Goal: Complete application form

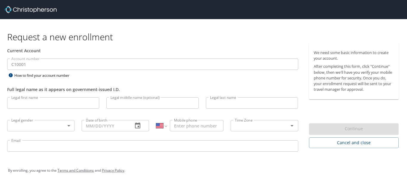
select select "US"
click at [15, 146] on input "Email" at bounding box center [152, 145] width 291 height 11
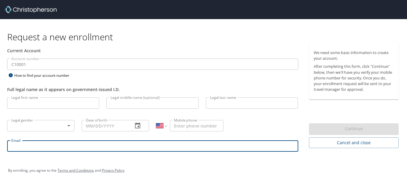
paste input "[EMAIL_ADDRESS][DOMAIN_NAME]"
type input "[EMAIL_ADDRESS][DOMAIN_NAME]"
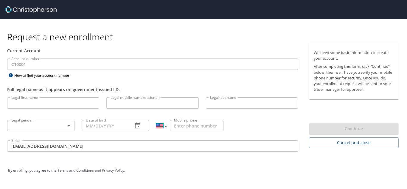
click at [166, 124] on select "International [GEOGRAPHIC_DATA] [GEOGRAPHIC_DATA] [GEOGRAPHIC_DATA] [GEOGRAPHIC…" at bounding box center [161, 125] width 10 height 11
click at [46, 100] on input "Legal first name" at bounding box center [53, 102] width 92 height 11
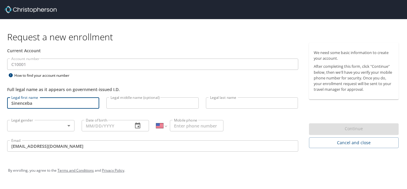
type input "Sinenceba"
click at [126, 103] on input "Legal middle name (optional)" at bounding box center [152, 102] width 92 height 11
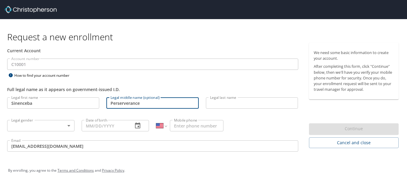
type input "Perserverance"
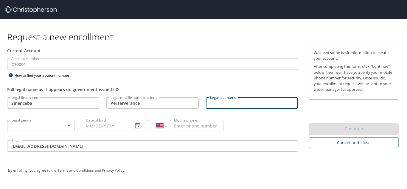
click at [248, 100] on input "Legal last name" at bounding box center [252, 102] width 92 height 11
type input "Nomnganga"
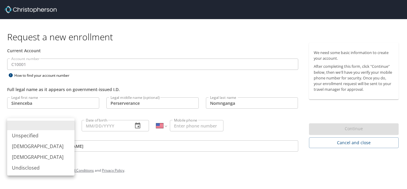
click at [27, 124] on body "Request a new enrollment Current Account Account number C10001 Account number H…" at bounding box center [203, 94] width 407 height 189
click at [17, 156] on li "[DEMOGRAPHIC_DATA]" at bounding box center [40, 156] width 67 height 11
type input "[DEMOGRAPHIC_DATA]"
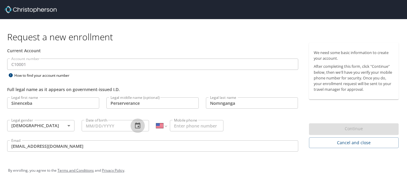
click at [137, 125] on icon "button" at bounding box center [137, 125] width 7 height 7
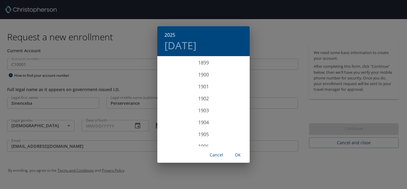
scroll to position [1467, 0]
click at [171, 32] on h6 "2025" at bounding box center [170, 35] width 11 height 8
click at [202, 126] on div "1995" at bounding box center [203, 128] width 92 height 12
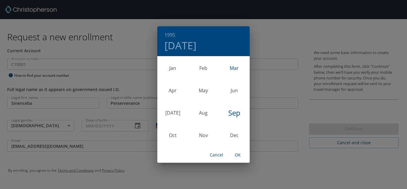
click at [233, 68] on div "Mar" at bounding box center [234, 68] width 31 height 22
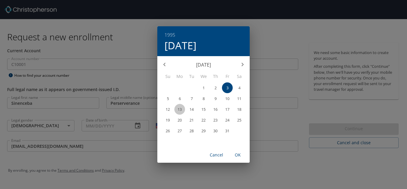
click at [179, 108] on p "13" at bounding box center [180, 109] width 4 height 4
click at [238, 153] on span "OK" at bounding box center [238, 154] width 14 height 7
type input "[DATE]"
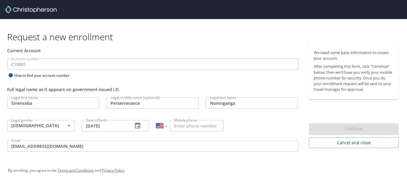
click at [202, 125] on input "Mobile phone" at bounding box center [197, 125] width 54 height 11
click at [165, 125] on select "International [GEOGRAPHIC_DATA] [GEOGRAPHIC_DATA] [GEOGRAPHIC_DATA] [GEOGRAPHIC…" at bounding box center [161, 125] width 10 height 11
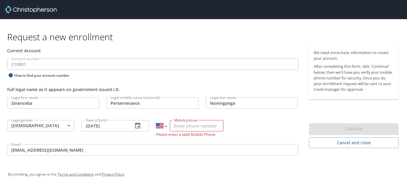
select select "ZA"
click at [156, 120] on select "International [GEOGRAPHIC_DATA] [GEOGRAPHIC_DATA] [GEOGRAPHIC_DATA] [GEOGRAPHIC…" at bounding box center [161, 125] width 10 height 11
click at [177, 123] on input "079 074 9338" at bounding box center [197, 125] width 54 height 11
click at [207, 125] on input "27 79 074 9338" at bounding box center [197, 125] width 54 height 11
click at [178, 125] on input "27 79 074 9338" at bounding box center [197, 125] width 54 height 11
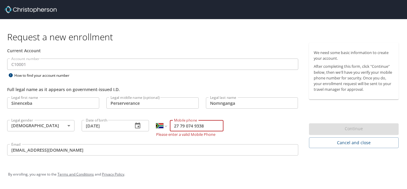
click at [174, 125] on input "27 79 074 9338" at bounding box center [197, 125] width 54 height 11
click at [176, 125] on input "079 074 9338" at bounding box center [197, 125] width 54 height 11
click at [175, 125] on input "790749338" at bounding box center [197, 125] width 54 height 11
click at [212, 128] on input "790749338" at bounding box center [197, 125] width 54 height 11
click at [212, 125] on input "790749338" at bounding box center [197, 125] width 54 height 11
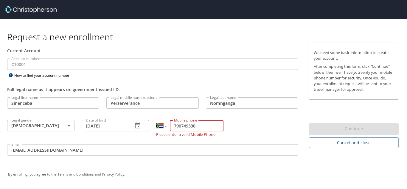
click at [174, 125] on input "790749338" at bounding box center [197, 125] width 54 height 11
click at [183, 126] on input "079 074 9338" at bounding box center [197, 125] width 54 height 11
click at [213, 125] on input "079 074 9338" at bounding box center [197, 125] width 54 height 11
type input "079 074 9338"
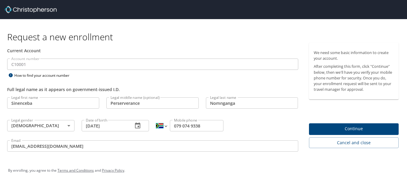
click at [162, 124] on select "International [GEOGRAPHIC_DATA] [GEOGRAPHIC_DATA] [GEOGRAPHIC_DATA] [GEOGRAPHIC…" at bounding box center [161, 125] width 10 height 11
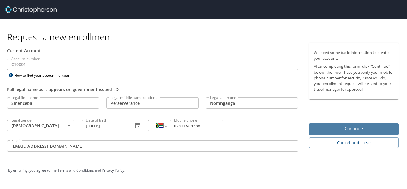
click at [339, 131] on span "Continue" at bounding box center [354, 128] width 81 height 7
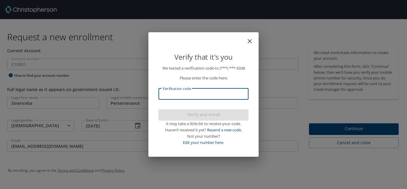
click at [197, 92] on input "Verification code" at bounding box center [204, 93] width 90 height 11
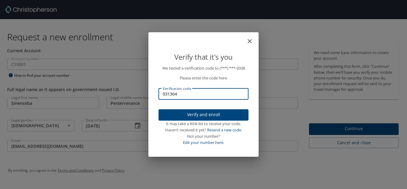
type input "031304"
click at [198, 112] on span "Verify and enroll" at bounding box center [203, 114] width 81 height 7
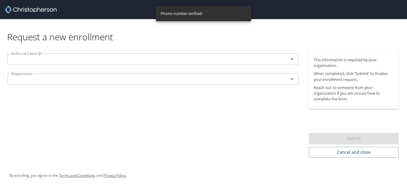
drag, startPoint x: 160, startPoint y: 103, endPoint x: 154, endPoint y: 102, distance: 6.6
click at [154, 102] on div "AirPortal Client ID AirPortal Client ID Department Department" at bounding box center [153, 104] width 306 height 108
click at [191, 62] on input "text" at bounding box center [144, 59] width 270 height 8
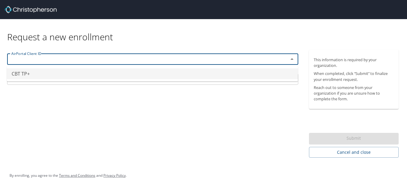
click at [161, 57] on input "text" at bounding box center [144, 59] width 270 height 8
click at [291, 58] on icon "Open" at bounding box center [292, 58] width 7 height 7
click at [34, 73] on li "CBT TP+" at bounding box center [152, 73] width 291 height 11
type input "CBT TP+"
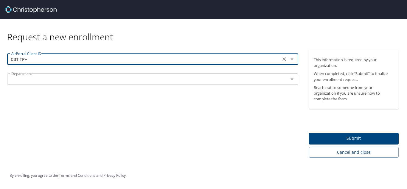
click at [119, 76] on input "text" at bounding box center [144, 79] width 270 height 8
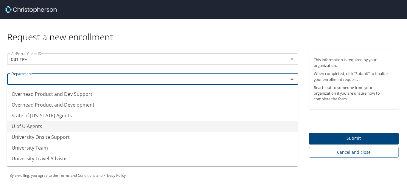
scroll to position [63, 0]
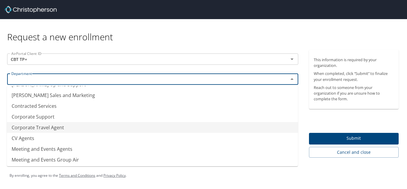
click at [99, 125] on li "Corporate Travel Agent" at bounding box center [152, 127] width 291 height 11
type input "Corporate Travel Agent"
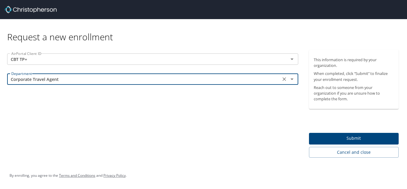
click at [346, 134] on span "Submit" at bounding box center [354, 137] width 81 height 7
